Goal: Information Seeking & Learning: Learn about a topic

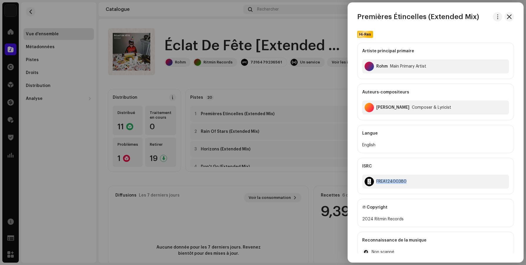
scroll to position [14, 0]
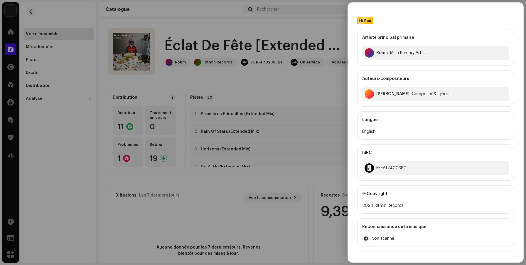
click at [31, 46] on div at bounding box center [263, 132] width 526 height 265
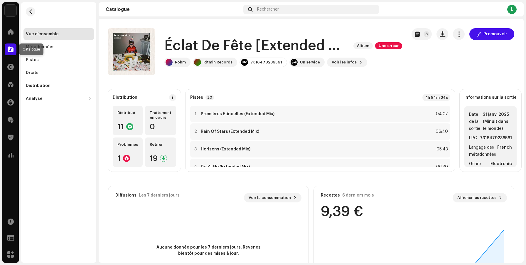
click at [10, 50] on span at bounding box center [11, 49] width 6 height 5
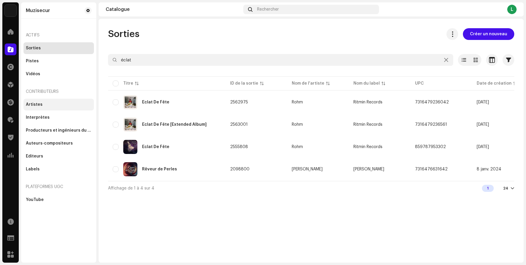
click at [43, 104] on div "Artistes" at bounding box center [59, 104] width 66 height 5
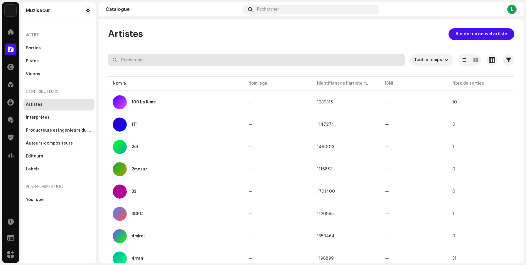
click at [183, 56] on input "text" at bounding box center [256, 60] width 297 height 12
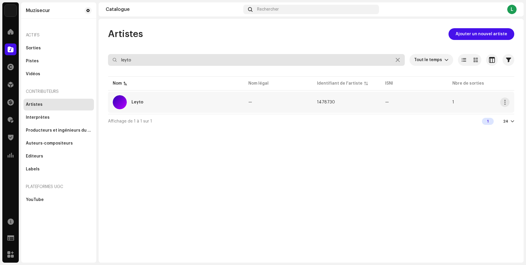
type input "leyto"
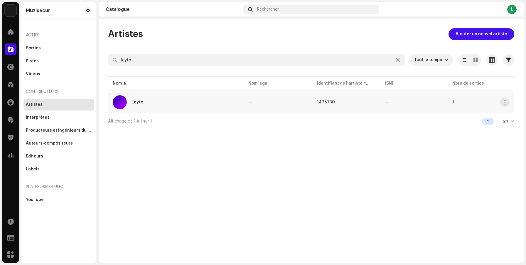
click at [140, 102] on div "Leyto" at bounding box center [138, 102] width 12 height 4
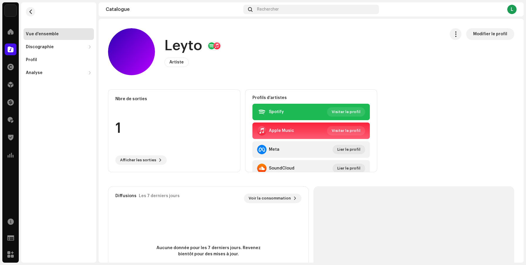
scroll to position [11, 0]
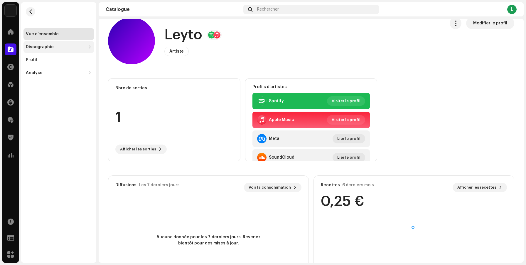
click at [56, 46] on div "Discographie" at bounding box center [56, 47] width 60 height 5
click at [48, 61] on div "Sorties" at bounding box center [59, 60] width 63 height 5
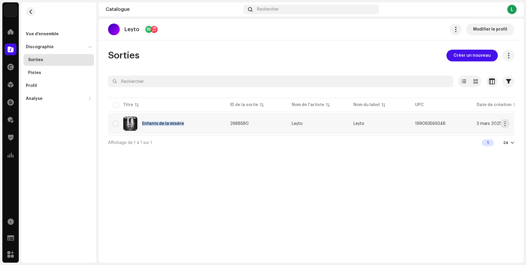
copy div "Enfants de la misère"
drag, startPoint x: 182, startPoint y: 126, endPoint x: 141, endPoint y: 125, distance: 40.9
click at [141, 125] on div "Enfants de la misère" at bounding box center [167, 124] width 108 height 14
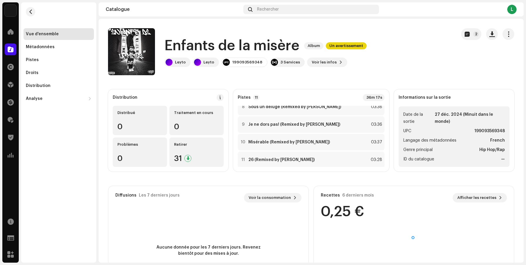
scroll to position [136, 0]
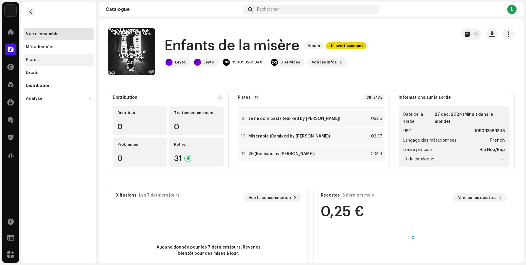
click at [50, 56] on div "Pistes" at bounding box center [59, 60] width 71 height 12
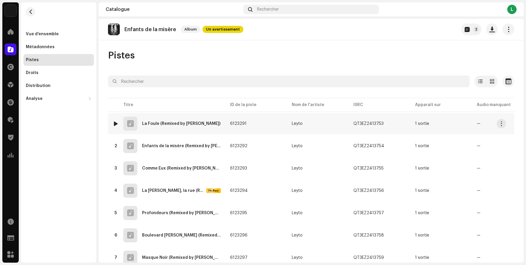
click at [162, 121] on div "1 La Foule (Remixed by [PERSON_NAME])" at bounding box center [167, 124] width 108 height 14
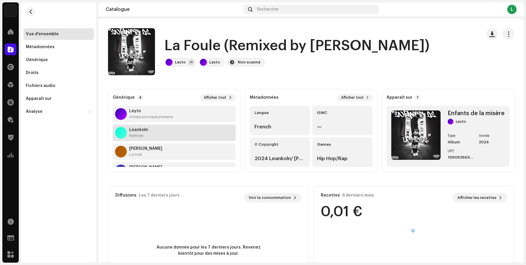
scroll to position [19, 0]
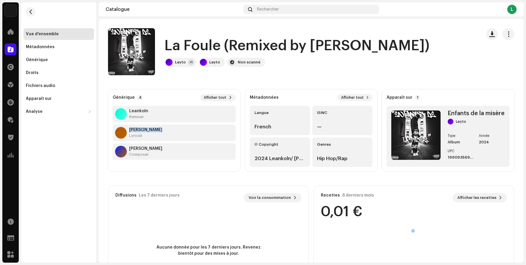
drag, startPoint x: 160, startPoint y: 130, endPoint x: 129, endPoint y: 128, distance: 30.9
click at [129, 128] on div "[PERSON_NAME] Lyricist" at bounding box center [174, 133] width 123 height 16
copy strong "[PERSON_NAME]"
click at [12, 50] on span at bounding box center [11, 49] width 6 height 5
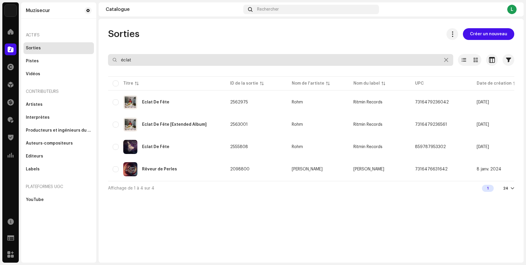
drag, startPoint x: 152, startPoint y: 65, endPoint x: 110, endPoint y: 58, distance: 42.3
click at [110, 59] on input "éclat" at bounding box center [280, 60] width 345 height 12
type input "broke"
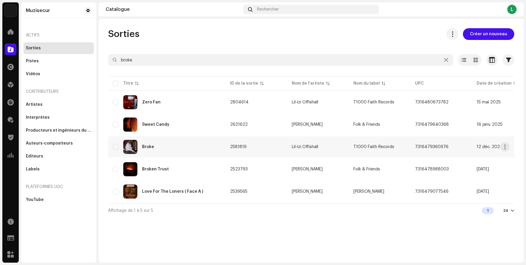
click at [186, 146] on div "Broke" at bounding box center [167, 147] width 108 height 14
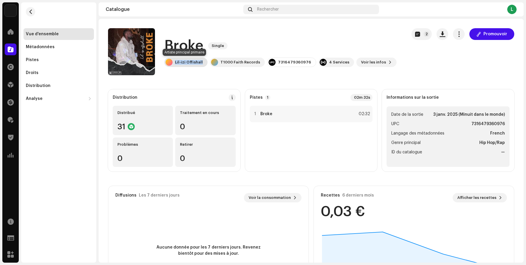
copy div "Lil-izi Offishall"
drag, startPoint x: 202, startPoint y: 61, endPoint x: 176, endPoint y: 61, distance: 25.9
click at [176, 61] on div "Lil-izi Offishall" at bounding box center [186, 62] width 43 height 9
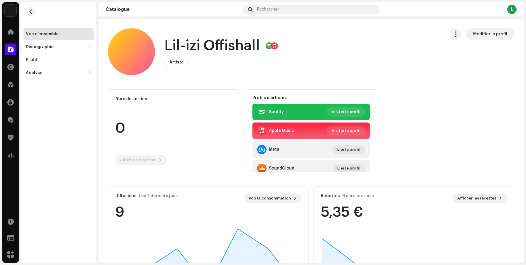
click at [9, 38] on div "Accueil" at bounding box center [10, 32] width 16 height 16
